Goal: Information Seeking & Learning: Learn about a topic

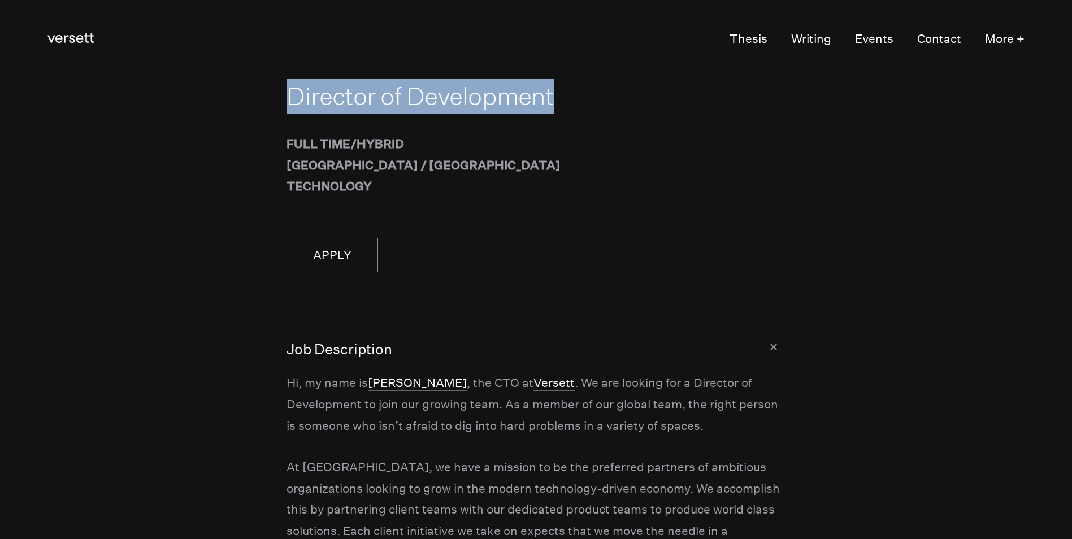
drag, startPoint x: 290, startPoint y: 94, endPoint x: 594, endPoint y: 94, distance: 304.0
click at [594, 94] on h2 "Director of Development" at bounding box center [535, 96] width 498 height 35
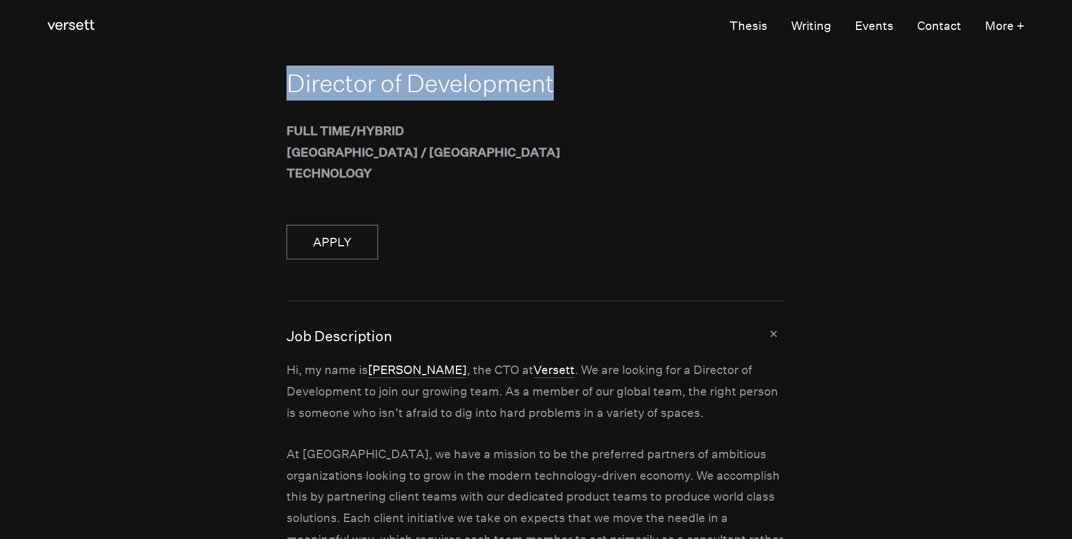
scroll to position [56, 0]
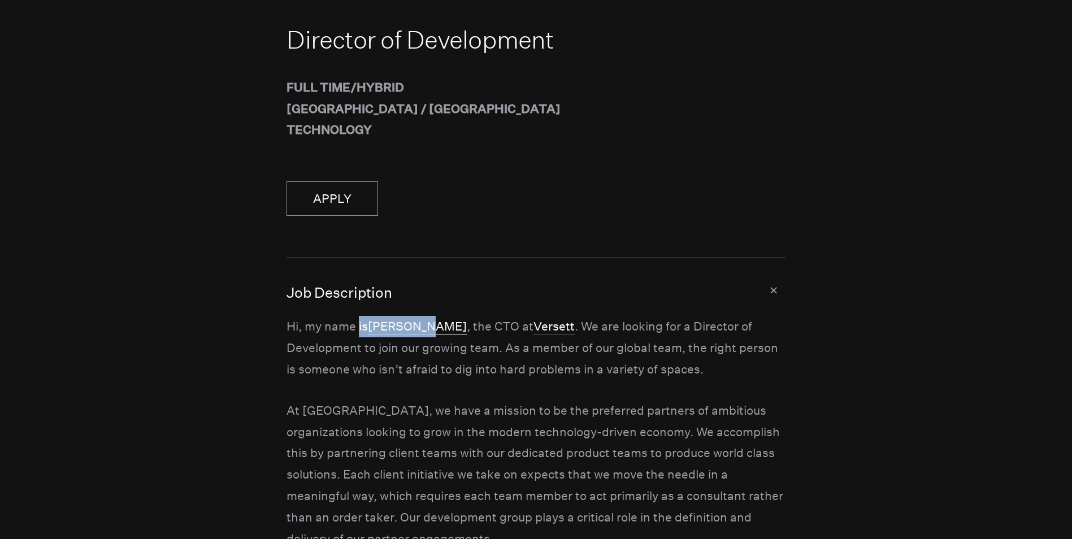
drag, startPoint x: 358, startPoint y: 328, endPoint x: 428, endPoint y: 328, distance: 70.1
click at [428, 328] on p "Hi, my name is [PERSON_NAME] , the CTO at Versett . We are looking for a Direct…" at bounding box center [535, 348] width 498 height 64
copy p "is [PERSON_NAME]"
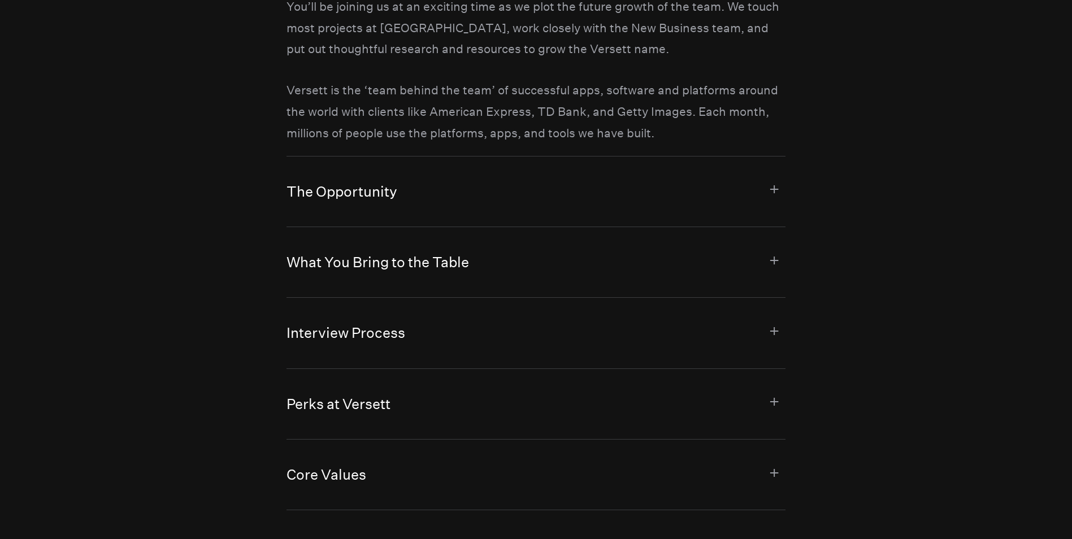
scroll to position [847, 0]
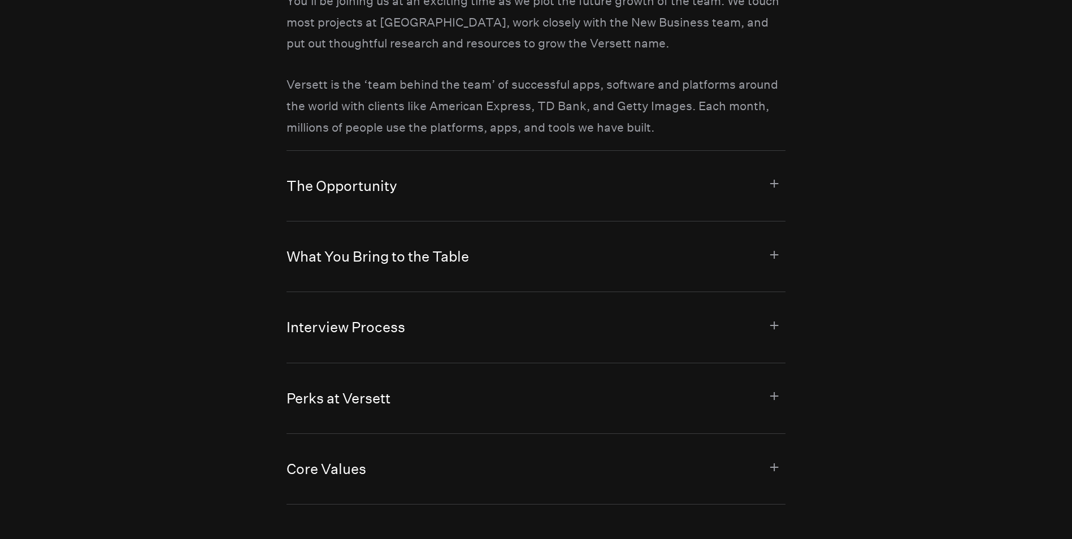
click at [376, 201] on button "The Opportunity" at bounding box center [535, 186] width 498 height 70
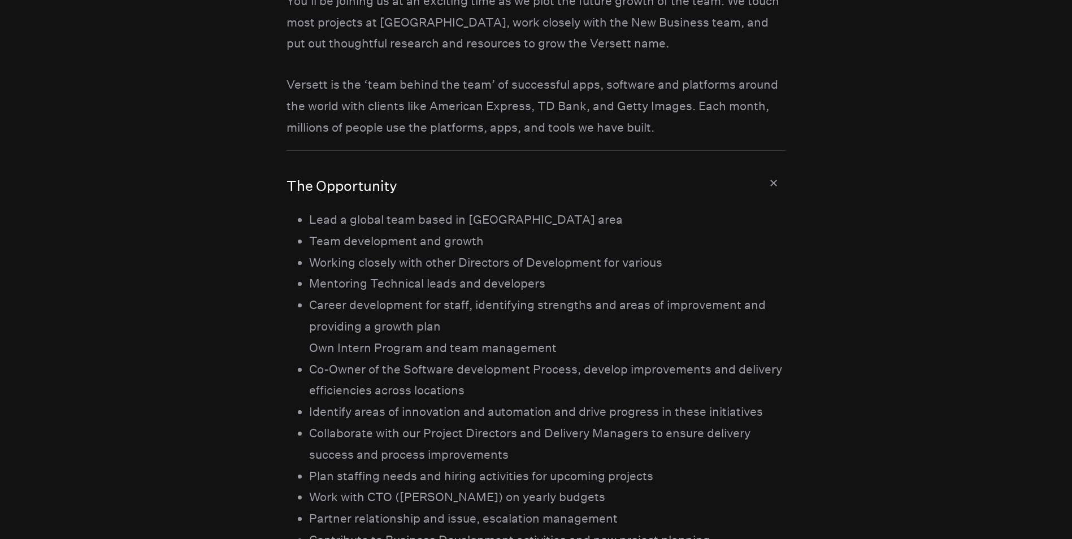
click at [406, 186] on button "The Opportunity" at bounding box center [535, 180] width 498 height 58
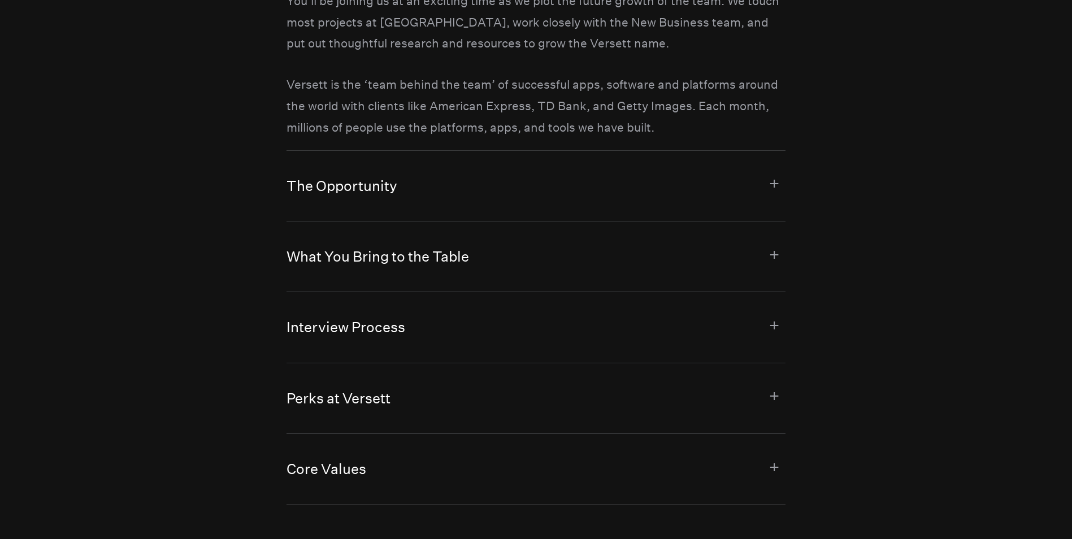
click at [446, 272] on button "What You Bring to the Table" at bounding box center [535, 256] width 498 height 70
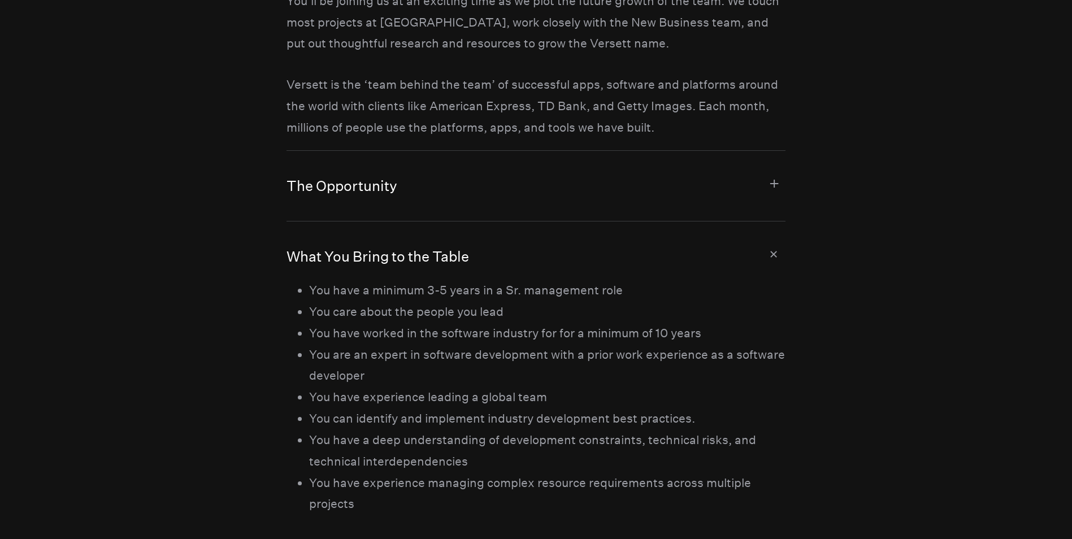
click at [444, 274] on button "What You Bring to the Table" at bounding box center [535, 250] width 498 height 58
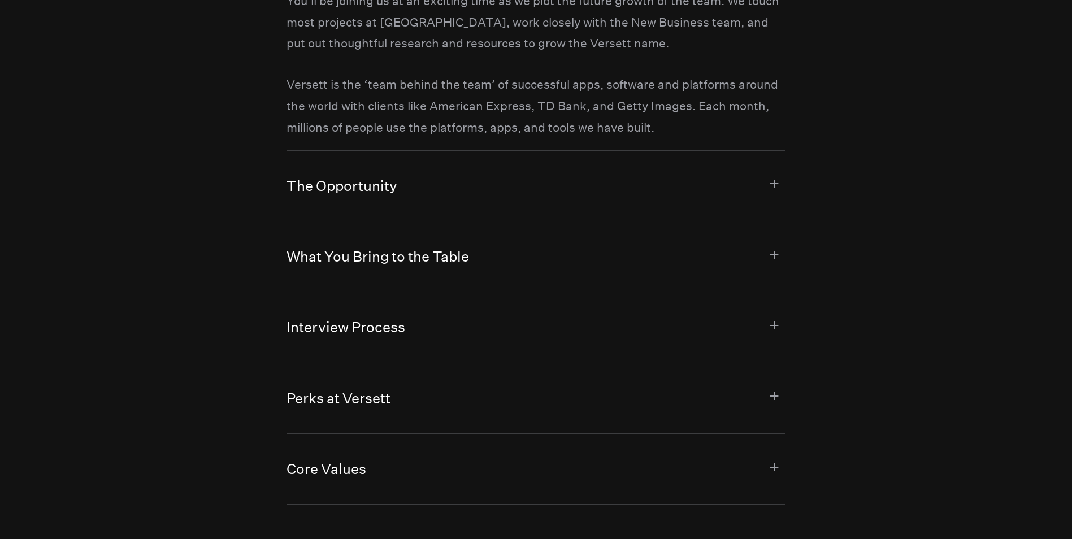
click at [449, 333] on button "Interview Process" at bounding box center [535, 327] width 498 height 70
